Goal: Transaction & Acquisition: Purchase product/service

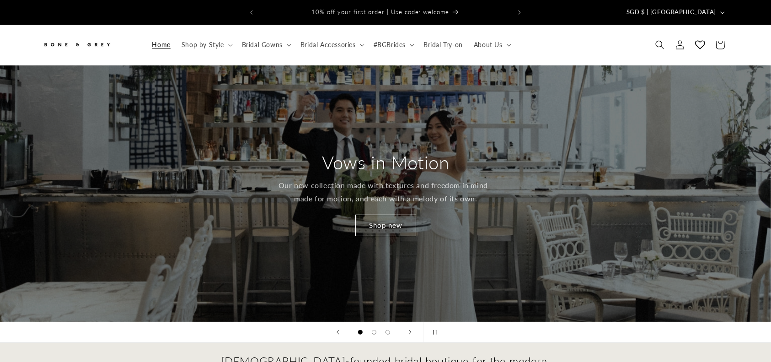
scroll to position [96, 0]
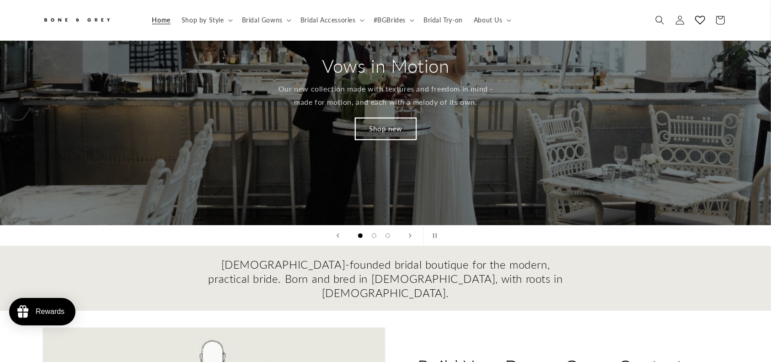
click at [390, 125] on link "Shop new" at bounding box center [385, 128] width 61 height 21
click at [390, 125] on link "Shop new" at bounding box center [385, 128] width 59 height 21
click link "Shop new"
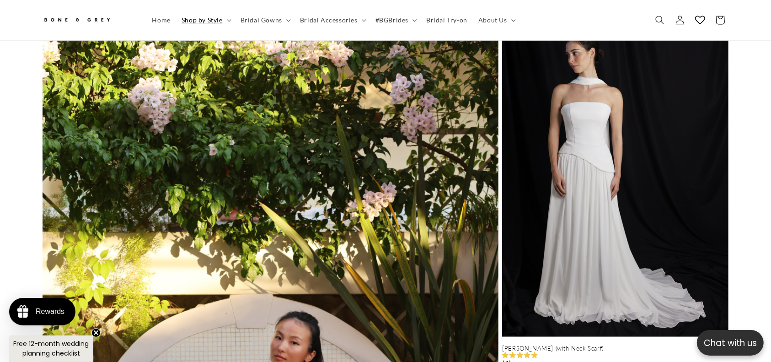
scroll to position [706, 0]
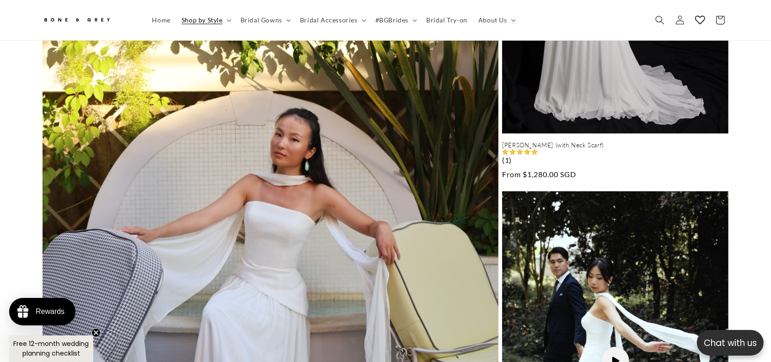
click at [323, 128] on img at bounding box center [271, 162] width 456 height 736
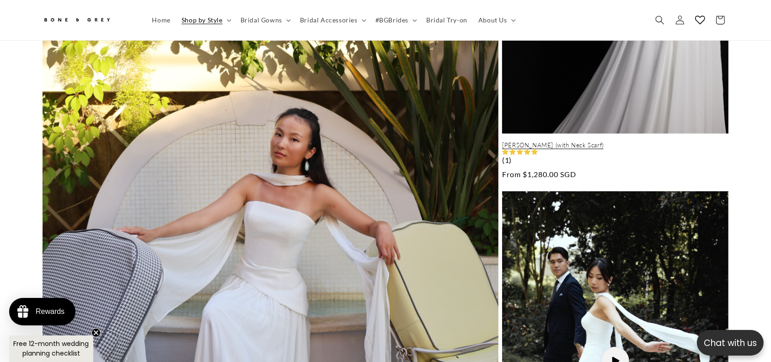
click at [620, 141] on link "[PERSON_NAME] (with Neck Scarf)" at bounding box center [615, 145] width 226 height 8
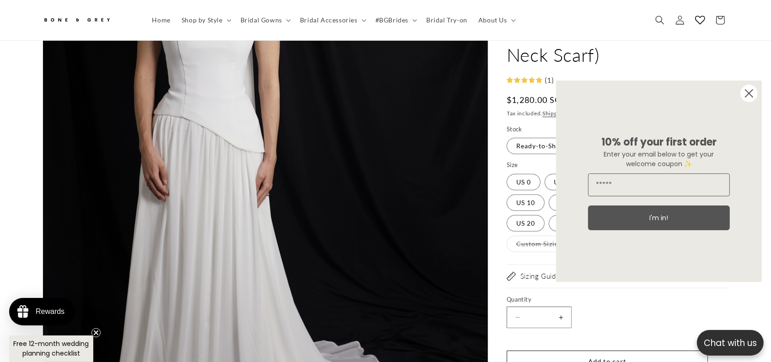
scroll to position [300, 0]
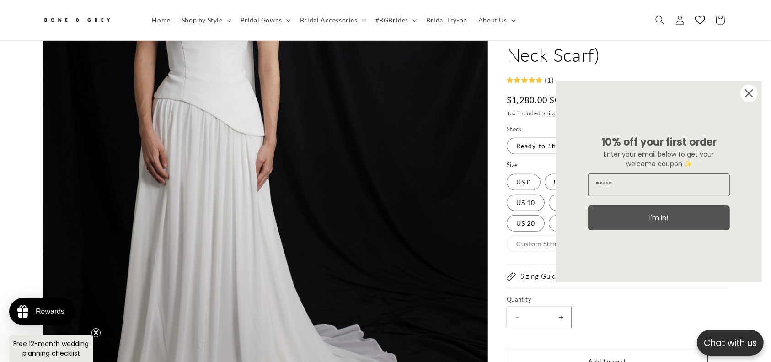
click at [749, 90] on circle "Close dialog" at bounding box center [748, 93] width 17 height 17
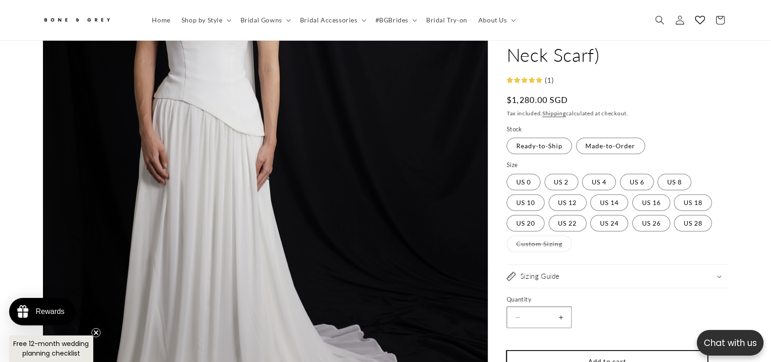
click at [600, 351] on button "Add to cart" at bounding box center [607, 361] width 201 height 21
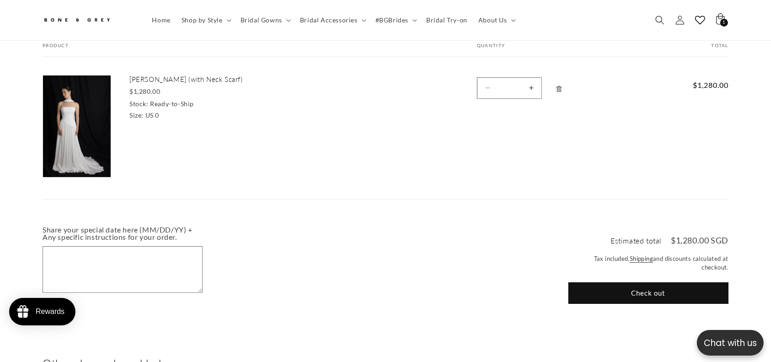
scroll to position [96, 0]
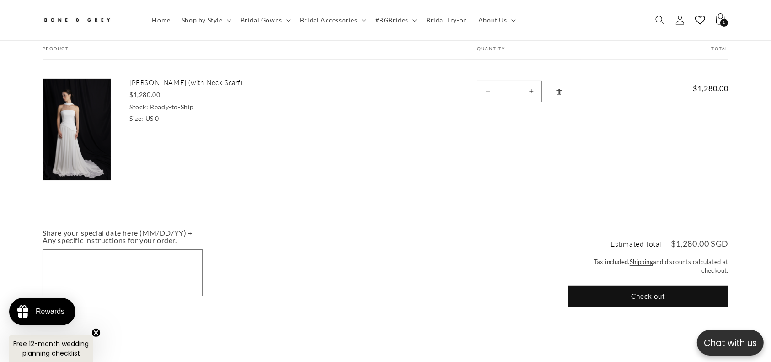
click at [535, 80] on button "Increase quantity for [PERSON_NAME] (with Neck Scarf)" at bounding box center [531, 90] width 21 height 21
type input "*"
click at [535, 76] on form "Your cart Product Total Quantity Total [PERSON_NAME] (with Neck Scarf) $1,280.0…" at bounding box center [386, 124] width 686 height 157
click at [535, 76] on form "Your cart Product Total Quantity Total Elsa (with Neck Scarf) $1,280.00 Stock: …" at bounding box center [386, 124] width 686 height 157
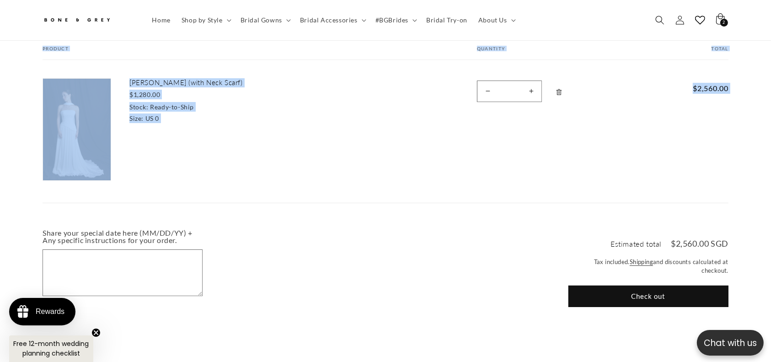
click at [534, 80] on button "Increase quantity for Elsa (with Neck Scarf)" at bounding box center [531, 90] width 21 height 21
type input "*"
click at [534, 78] on form "Your cart Product Total Quantity Total Elsa (with Neck Scarf) $1,280.00 Stock: …" at bounding box center [386, 124] width 686 height 157
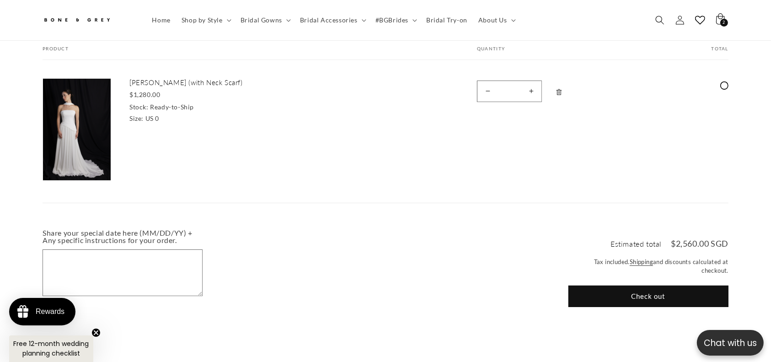
click at [534, 78] on form "Your cart Product Total Quantity Total Elsa (with Neck Scarf) $1,280.00 Stock: …" at bounding box center [386, 124] width 686 height 157
click at [490, 203] on cart-items "Your cart Continue shopping Your cart is empty Continue shopping Have an accoun…" at bounding box center [386, 94] width 732 height 251
click at [625, 286] on button "Check out" at bounding box center [648, 295] width 160 height 21
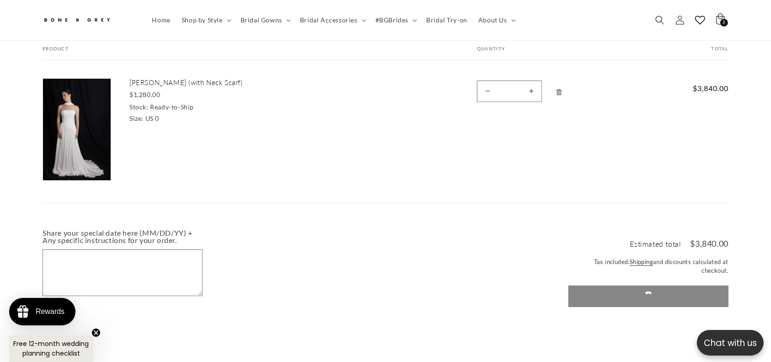
scroll to position [0, 252]
